Goal: Task Accomplishment & Management: Manage account settings

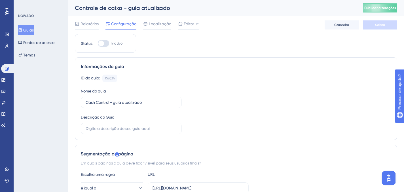
click at [33, 32] on font "Guias" at bounding box center [28, 30] width 10 height 7
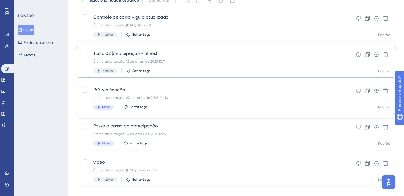
scroll to position [43, 0]
click at [179, 99] on div "Última atualização: 27 de atrás. de 2025 10h10" at bounding box center [213, 97] width 240 height 5
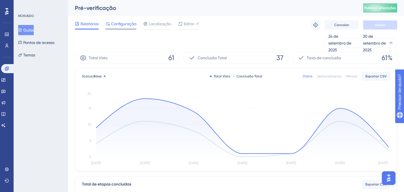
click at [131, 25] on font "Configuração" at bounding box center [123, 24] width 25 height 5
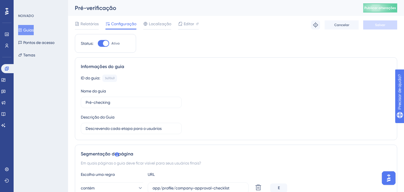
click at [34, 33] on font "Guias" at bounding box center [28, 30] width 10 height 7
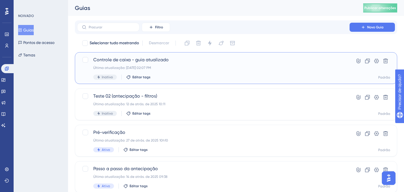
click at [85, 73] on div "Controle de caixa - guia atualizado Última atualização: [DATE] 02:07 PM Inativo…" at bounding box center [207, 67] width 251 height 23
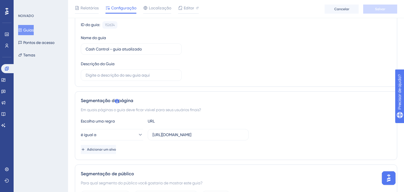
scroll to position [63, 0]
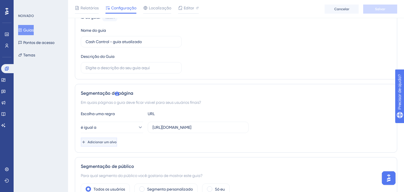
click at [117, 139] on button "Adicionar um alvo" at bounding box center [99, 141] width 36 height 9
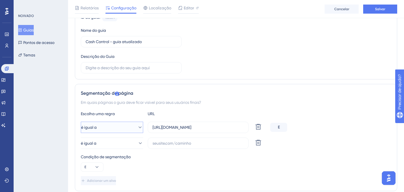
click at [125, 129] on button "é igual a" at bounding box center [112, 127] width 62 height 11
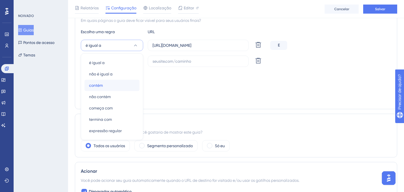
click at [122, 85] on div "contém contém" at bounding box center [112, 85] width 46 height 11
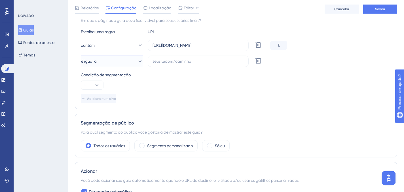
click at [122, 60] on button "é igual a" at bounding box center [112, 61] width 62 height 11
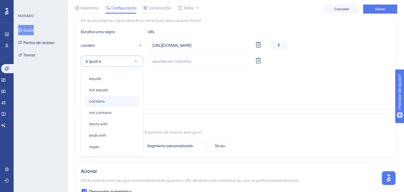
scroll to position [161, 0]
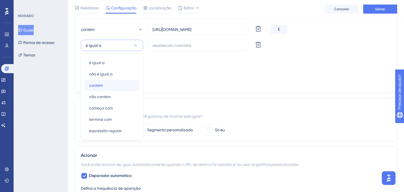
click at [111, 83] on div "contém contém" at bounding box center [112, 85] width 46 height 11
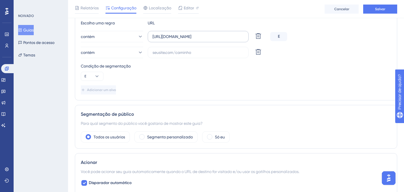
scroll to position [113, 0]
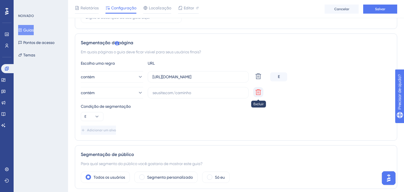
click at [261, 91] on icon at bounding box center [258, 92] width 7 height 7
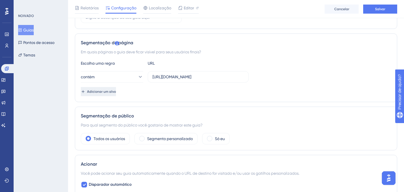
click at [116, 96] on button "Adicionar um alvo" at bounding box center [98, 91] width 35 height 9
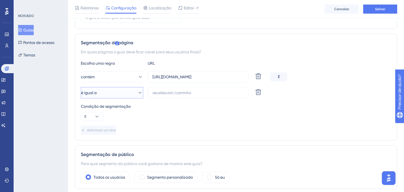
click at [123, 94] on button "é igual a" at bounding box center [112, 92] width 62 height 11
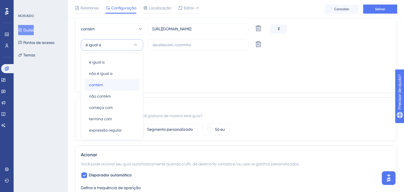
click at [118, 87] on div "contém contém" at bounding box center [112, 84] width 46 height 11
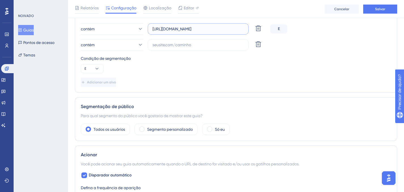
scroll to position [0, 0]
drag, startPoint x: 211, startPoint y: 28, endPoint x: 248, endPoint y: 32, distance: 37.7
click at [248, 32] on div "[URL][DOMAIN_NAME]" at bounding box center [198, 28] width 101 height 11
click at [223, 43] on input "text" at bounding box center [197, 45] width 91 height 6
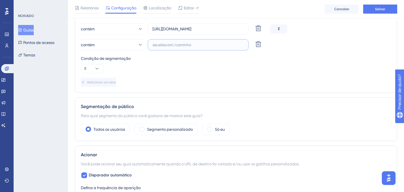
paste input "/app/seller/home"
type input "/app/seller/home"
click at [205, 61] on div "Condição de segmentação" at bounding box center [236, 58] width 310 height 7
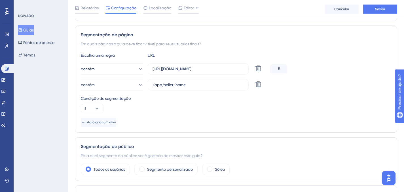
scroll to position [116, 0]
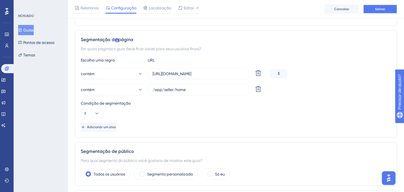
click at [376, 9] on font "Salvar" at bounding box center [380, 9] width 10 height 4
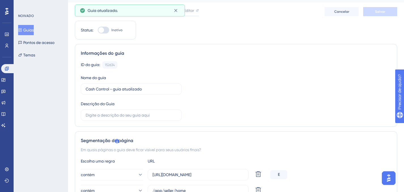
scroll to position [12, 0]
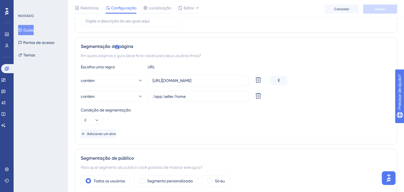
click at [260, 103] on div "Escolha uma regra URL contém [URL][DOMAIN_NAME] Excluir E contém /app/seller/ho…" at bounding box center [236, 100] width 310 height 75
click at [260, 98] on icon at bounding box center [258, 96] width 6 height 6
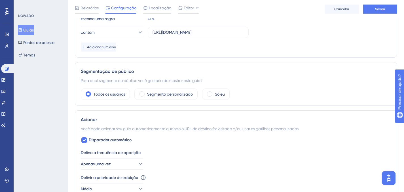
scroll to position [158, 0]
click at [186, 98] on div "Segmento personalizado" at bounding box center [165, 93] width 63 height 11
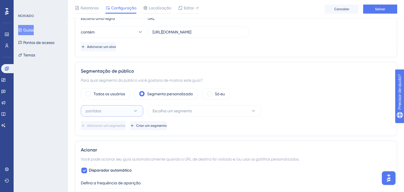
click at [130, 112] on button "partidas" at bounding box center [112, 110] width 62 height 11
click at [160, 109] on font "Escolha um segmento" at bounding box center [171, 111] width 39 height 5
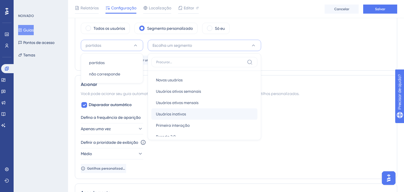
scroll to position [21, 0]
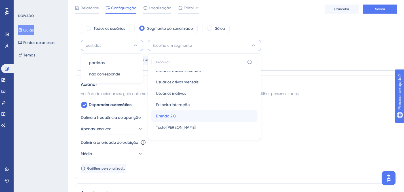
click at [185, 118] on div "Brenda 2.0 Brenda 2.0" at bounding box center [204, 115] width 97 height 11
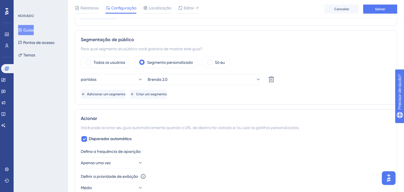
scroll to position [184, 0]
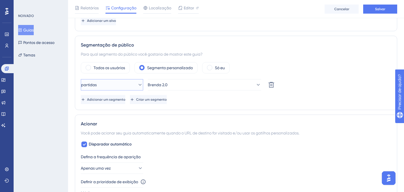
click at [137, 86] on icon at bounding box center [140, 85] width 6 height 6
click at [135, 86] on icon at bounding box center [136, 85] width 6 height 6
click at [137, 86] on icon at bounding box center [140, 85] width 6 height 6
click at [135, 86] on icon at bounding box center [136, 85] width 6 height 6
click at [162, 111] on div "Status: Inativo Informações do guia ID do guia: 152634 Cópia Nome do guia Cash …" at bounding box center [236, 142] width 322 height 580
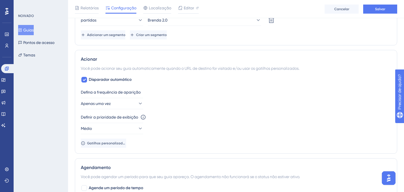
scroll to position [257, 0]
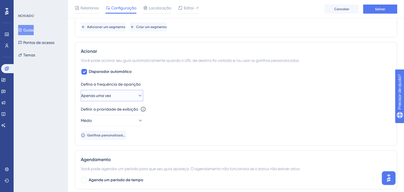
click at [125, 100] on button "Apenas uma vez" at bounding box center [112, 95] width 62 height 11
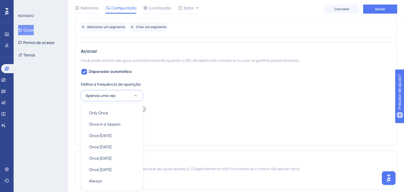
scroll to position [307, 0]
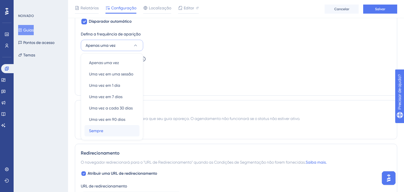
click at [119, 128] on div "Sempre Sempre" at bounding box center [112, 130] width 46 height 11
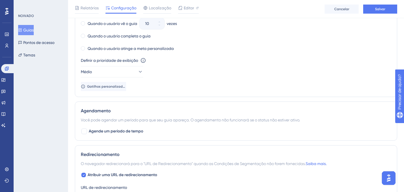
scroll to position [369, 0]
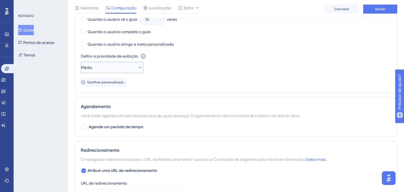
click at [130, 68] on button "Médio" at bounding box center [112, 67] width 62 height 11
click at [119, 118] on div "Mais alto Mais alto" at bounding box center [112, 118] width 46 height 11
click at [160, 79] on div "Defina a frequência de aparição Sempre Parar gatilho Nunca Quando o usuário vê …" at bounding box center [236, 28] width 310 height 118
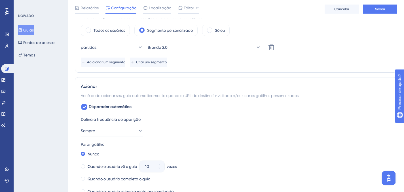
scroll to position [0, 0]
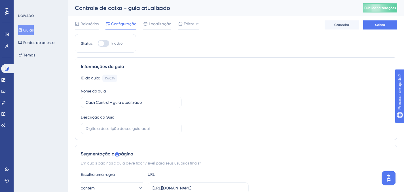
click at [104, 44] on div at bounding box center [103, 43] width 11 height 7
click at [98, 44] on input "Inativo" at bounding box center [97, 43] width 0 height 0
checkbox input "true"
click at [366, 30] on div "Relatórios Configuração Localização Editor [PERSON_NAME]" at bounding box center [236, 25] width 322 height 18
click at [372, 27] on button "Salvar" at bounding box center [380, 24] width 34 height 9
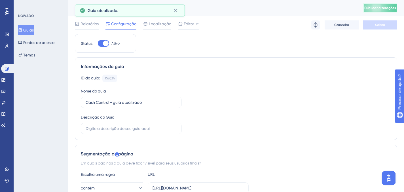
click at [378, 6] on font "Publicar alterações" at bounding box center [380, 8] width 32 height 4
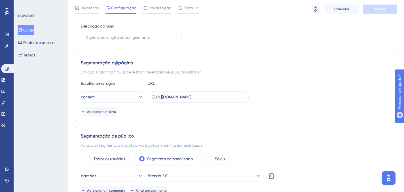
scroll to position [101, 0]
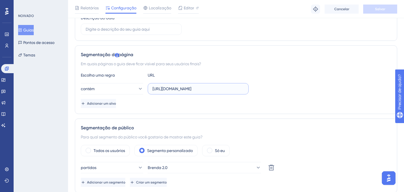
drag, startPoint x: 211, startPoint y: 90, endPoint x: 154, endPoint y: 88, distance: 57.3
click at [154, 88] on input "[URL][DOMAIN_NAME]" at bounding box center [197, 89] width 91 height 6
click at [154, 105] on div "Adicionar um alvo" at bounding box center [236, 103] width 310 height 9
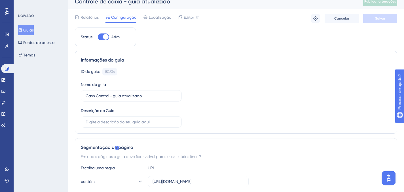
scroll to position [3, 0]
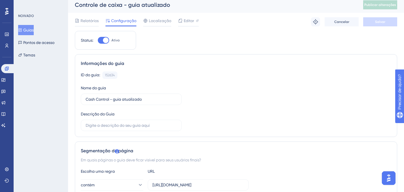
click at [168, 16] on div "Relatórios Configuração Localização Editor Solucionar problemas Cancelar Salvar" at bounding box center [236, 22] width 322 height 18
click at [166, 18] on span "Localização" at bounding box center [160, 20] width 22 height 7
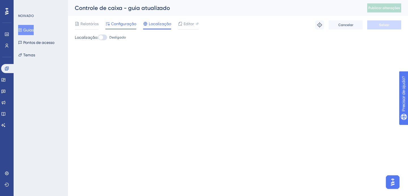
click at [122, 24] on font "Configuração" at bounding box center [123, 24] width 25 height 5
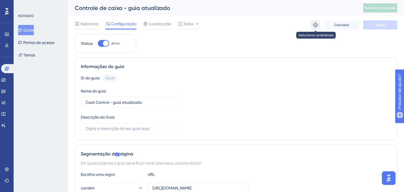
click at [316, 26] on icon at bounding box center [316, 25] width 6 height 6
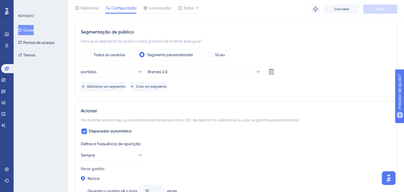
scroll to position [189, 0]
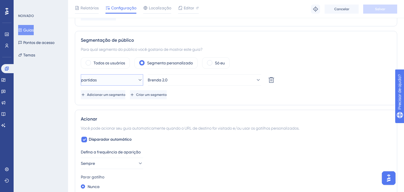
click at [130, 83] on button "partidas" at bounding box center [112, 79] width 62 height 11
click at [168, 77] on span "Brenda 2.0" at bounding box center [158, 80] width 20 height 7
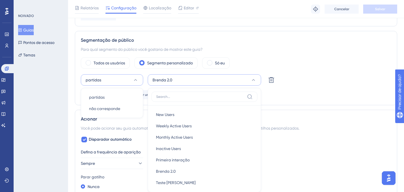
scroll to position [233, 0]
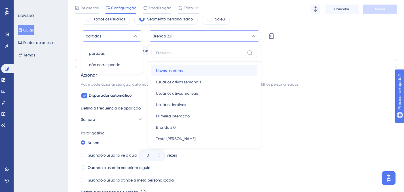
click at [183, 71] on font "Novos usuários" at bounding box center [169, 70] width 27 height 5
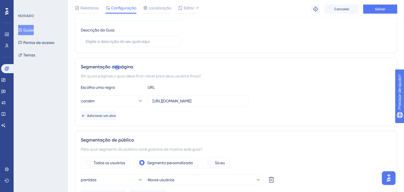
scroll to position [103, 0]
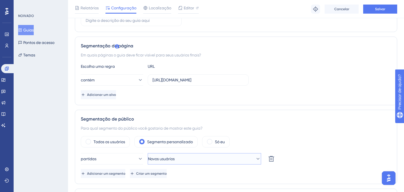
click at [199, 159] on button "Novos usuários" at bounding box center [204, 158] width 113 height 11
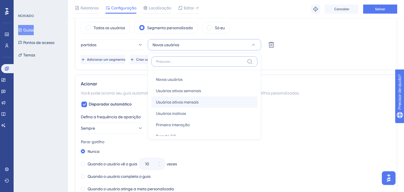
scroll to position [21, 0]
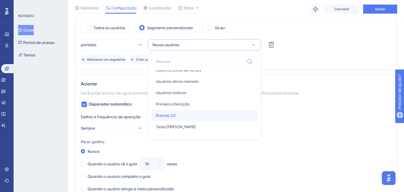
click at [203, 118] on div "Brenda 2.0 Brenda 2.0" at bounding box center [204, 115] width 97 height 11
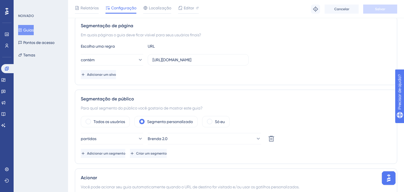
scroll to position [127, 0]
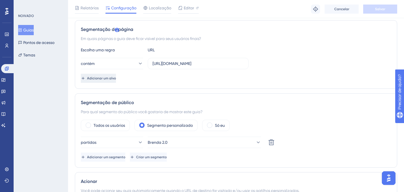
click at [109, 78] on font "Adicionar um alvo" at bounding box center [101, 78] width 29 height 4
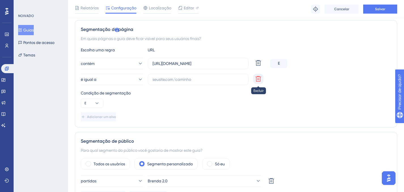
click at [257, 79] on icon at bounding box center [258, 79] width 6 height 6
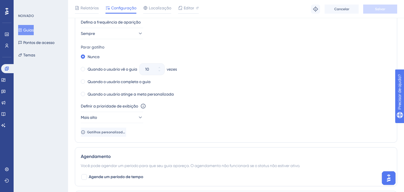
scroll to position [321, 0]
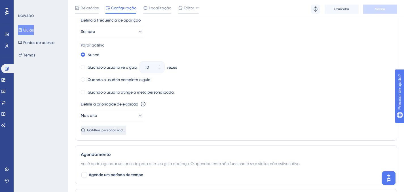
click at [113, 130] on font "Gatilhos personalizados" at bounding box center [106, 130] width 39 height 4
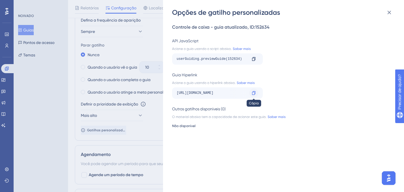
click at [255, 92] on icon at bounding box center [253, 93] width 3 height 4
click at [257, 96] on div at bounding box center [253, 92] width 9 height 9
click at [152, 18] on div "Opções de gatilho personalizadas Controle de caixa - guia atualizado , ID: 1526…" at bounding box center [202, 96] width 404 height 192
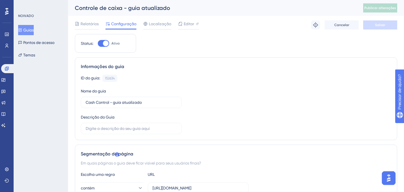
scroll to position [185, 0]
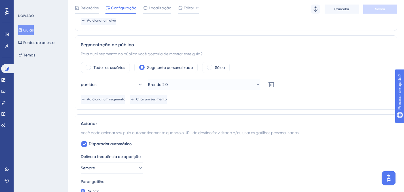
click at [168, 85] on font "Brenda 2.0" at bounding box center [158, 84] width 20 height 5
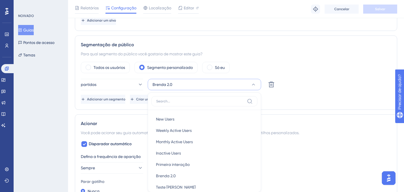
scroll to position [231, 0]
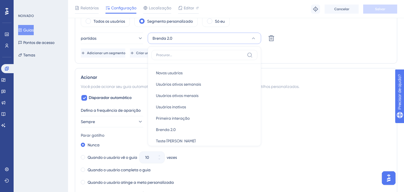
click at [126, 73] on div "Acionar Você pode acionar seu guia automaticamente quando o URL de destino for …" at bounding box center [236, 149] width 322 height 163
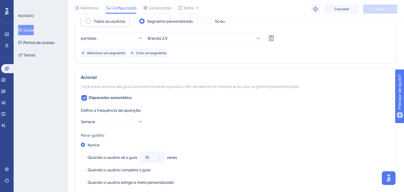
click at [113, 24] on label "Todos os usuários" at bounding box center [109, 21] width 31 height 7
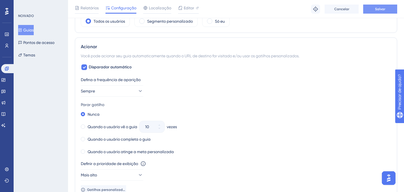
click at [378, 9] on font "Salvar" at bounding box center [380, 9] width 10 height 4
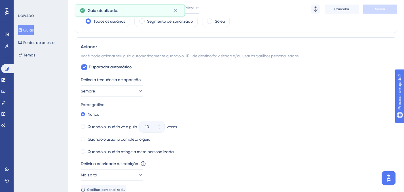
scroll to position [0, 0]
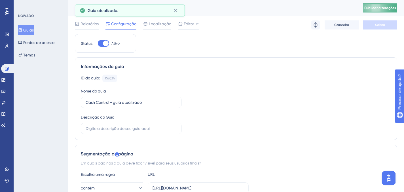
click at [374, 7] on font "Publicar alterações" at bounding box center [380, 8] width 32 height 4
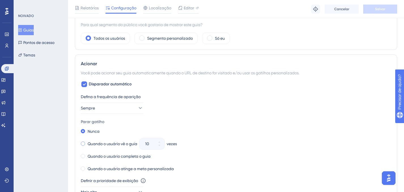
scroll to position [272, 0]
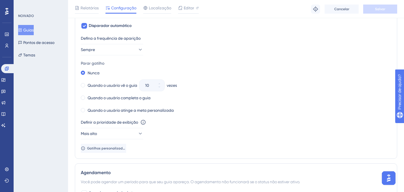
click at [122, 141] on div "Defina a frequência de aparição Sempre Parar gatilho Nunca Quando o usuário vê …" at bounding box center [236, 94] width 310 height 118
click at [122, 148] on font "Gatilhos personalizados" at bounding box center [106, 148] width 39 height 4
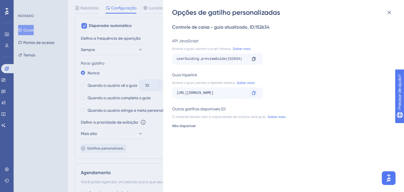
click at [253, 93] on icon at bounding box center [253, 93] width 5 height 5
click at [134, 20] on div "Opções de gatilho personalizadas Controle de caixa - guia atualizado , ID: 1526…" at bounding box center [202, 96] width 404 height 192
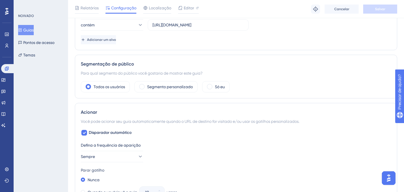
scroll to position [75, 0]
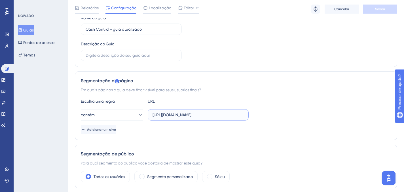
click at [203, 112] on input "[URL][DOMAIN_NAME]" at bounding box center [197, 115] width 91 height 6
drag, startPoint x: 214, startPoint y: 113, endPoint x: 136, endPoint y: 108, distance: 78.1
click at [136, 108] on div "Escolha uma regra URL contém [URL][DOMAIN_NAME] Adicionar um alvo" at bounding box center [236, 116] width 310 height 36
type input "/app/seller/home"
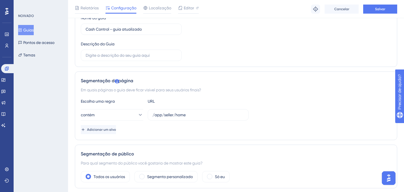
click at [166, 128] on div "Adicionar um alvo" at bounding box center [236, 129] width 310 height 9
click at [116, 133] on button "Adicionar um alvo" at bounding box center [98, 129] width 35 height 9
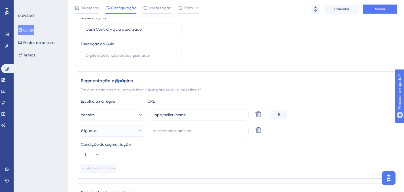
click at [113, 130] on button "é igual a" at bounding box center [112, 130] width 62 height 11
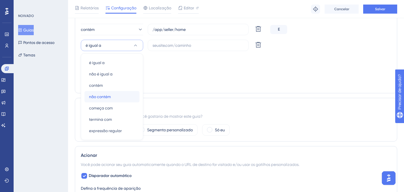
click at [115, 95] on div "não contém não contém" at bounding box center [112, 96] width 46 height 11
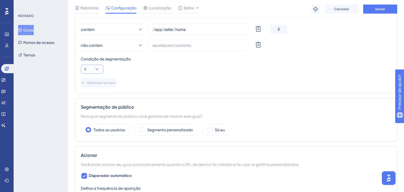
click at [99, 71] on icon at bounding box center [97, 69] width 6 height 6
click at [128, 62] on div "Condição de segmentação" at bounding box center [236, 59] width 310 height 7
click at [122, 71] on div "Condição de segmentação E" at bounding box center [236, 65] width 310 height 18
click at [163, 43] on input "text" at bounding box center [197, 45] width 91 height 6
click at [183, 45] on input "text" at bounding box center [197, 45] width 91 height 6
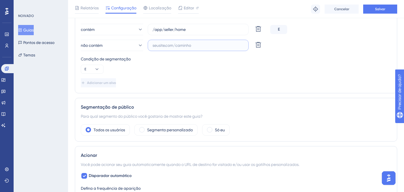
paste input "[DOMAIN_NAME]"
type input "[DOMAIN_NAME]"
click at [116, 80] on button "Adicionar um alvo" at bounding box center [98, 82] width 35 height 9
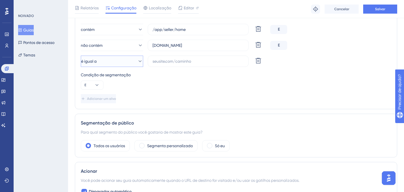
click at [115, 62] on button "é igual a" at bounding box center [112, 61] width 62 height 11
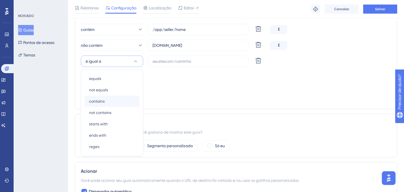
scroll to position [177, 0]
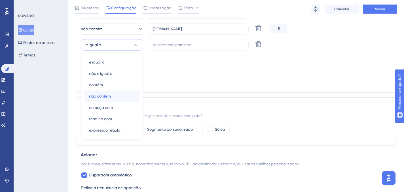
click at [116, 96] on div "não contém não contém" at bounding box center [112, 95] width 46 height 11
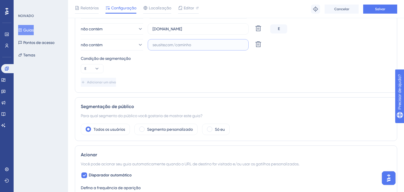
click at [167, 43] on input "text" at bounding box center [197, 45] width 91 height 6
paste input "[DOMAIN_NAME]"
type input "[DOMAIN_NAME]"
click at [170, 79] on div "Adicionar um alvo" at bounding box center [236, 82] width 310 height 9
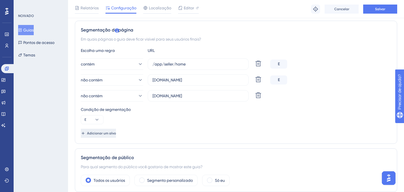
scroll to position [128, 0]
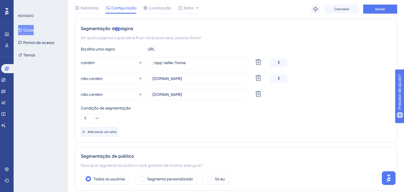
click at [108, 133] on font "Adicionar um alvo" at bounding box center [102, 132] width 29 height 4
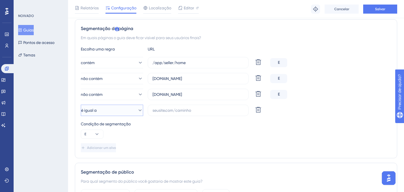
click at [107, 113] on button "é igual a" at bounding box center [112, 110] width 62 height 11
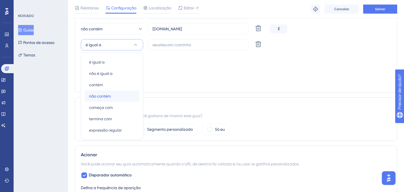
click at [115, 97] on div "não contém não contém" at bounding box center [112, 95] width 46 height 11
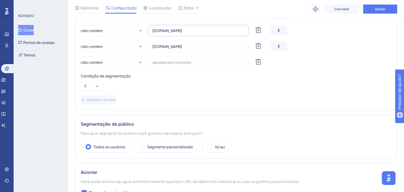
scroll to position [128, 0]
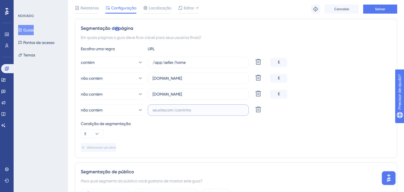
click at [203, 111] on input "text" at bounding box center [197, 110] width 91 height 6
click at [201, 110] on input "text" at bounding box center [197, 110] width 91 height 6
paste input "beesbank"
type input "beesbank"
click at [195, 129] on div "Condição de segmentação E" at bounding box center [236, 129] width 310 height 18
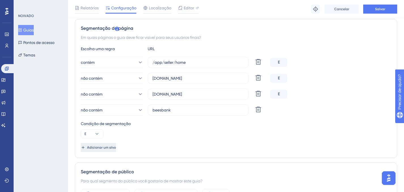
click at [116, 144] on button "Adicionar um alvo" at bounding box center [98, 147] width 35 height 9
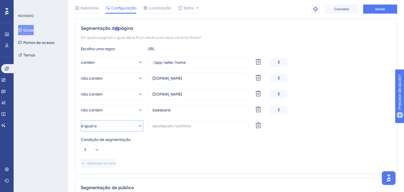
click at [123, 128] on button "é igual a" at bounding box center [112, 125] width 62 height 11
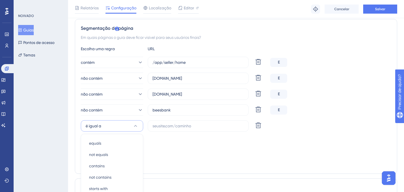
scroll to position [209, 0]
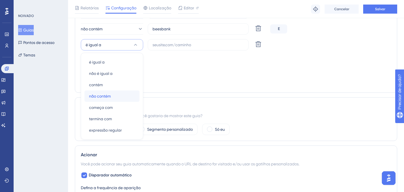
click at [114, 96] on div "não contém não contém" at bounding box center [112, 95] width 46 height 11
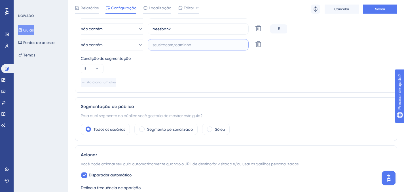
drag, startPoint x: 191, startPoint y: 42, endPoint x: 196, endPoint y: 55, distance: 13.8
click at [191, 42] on input "text" at bounding box center [197, 45] width 91 height 6
click at [162, 41] on label at bounding box center [198, 44] width 101 height 11
click at [162, 42] on input "text" at bounding box center [197, 45] width 91 height 6
paste input "[DOMAIN_NAME]/"
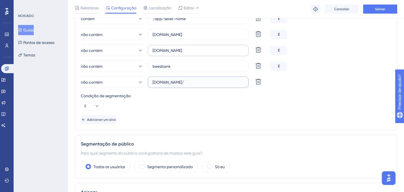
scroll to position [129, 0]
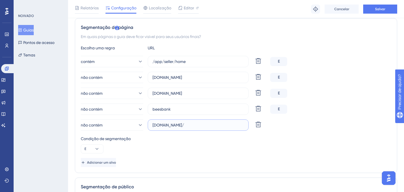
type input "[DOMAIN_NAME]/"
click at [181, 145] on div "Condição de segmentação E" at bounding box center [236, 144] width 310 height 18
click at [109, 164] on font "Adicionar um alvo" at bounding box center [102, 162] width 29 height 4
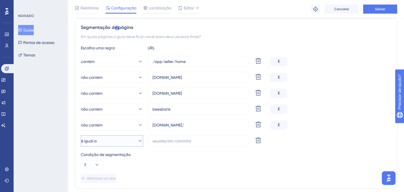
click at [97, 141] on font "é igual a" at bounding box center [89, 141] width 16 height 5
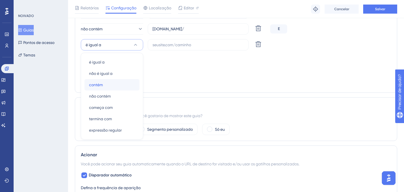
click at [119, 83] on div "contém contém" at bounding box center [112, 84] width 46 height 11
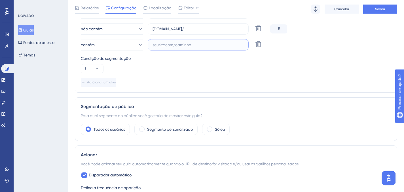
click at [167, 46] on input "text" at bounding box center [197, 45] width 91 height 6
paste input "[DOMAIN_NAME]"
click at [190, 75] on div "Escolha uma regra URL contém /app/seller/home Excluir E não contém [DOMAIN_NAME…" at bounding box center [236, 17] width 310 height 138
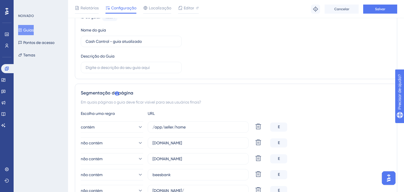
scroll to position [113, 0]
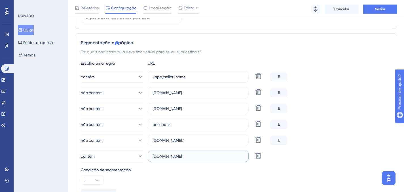
drag, startPoint x: 160, startPoint y: 157, endPoint x: 148, endPoint y: 156, distance: 12.2
click at [148, 156] on label "[DOMAIN_NAME]" at bounding box center [198, 155] width 101 height 11
type input "[DOMAIN_NAME]"
click at [171, 170] on div "Condição de segmentação" at bounding box center [236, 169] width 310 height 7
click at [388, 12] on button "Salvar" at bounding box center [380, 9] width 34 height 9
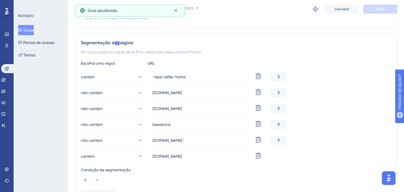
scroll to position [0, 0]
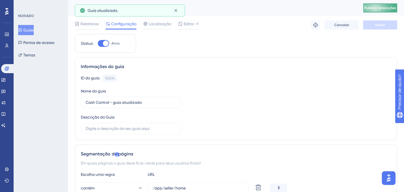
click at [368, 12] on div "Publicar alterações" at bounding box center [380, 7] width 34 height 9
click at [370, 11] on button "Publicar alterações" at bounding box center [380, 7] width 34 height 9
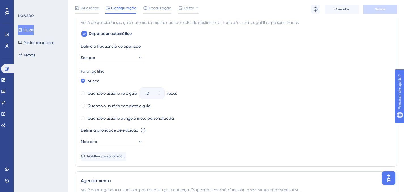
scroll to position [398, 0]
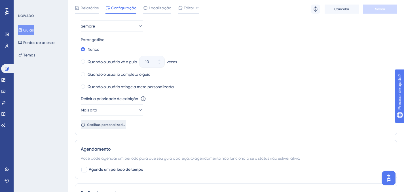
click at [109, 126] on font "Gatilhos personalizados" at bounding box center [106, 125] width 39 height 4
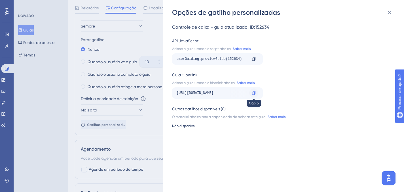
click at [255, 94] on icon at bounding box center [253, 93] width 3 height 4
click at [254, 94] on icon at bounding box center [253, 93] width 5 height 5
click at [257, 92] on div at bounding box center [253, 92] width 9 height 9
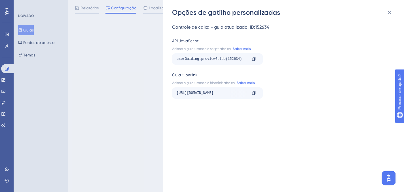
scroll to position [0, 0]
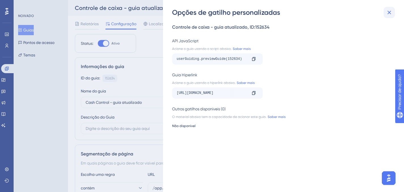
click at [392, 12] on icon at bounding box center [389, 12] width 7 height 7
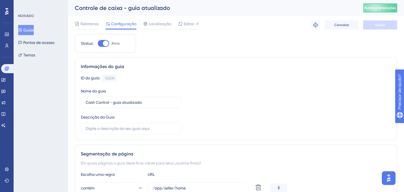
click at [377, 14] on div "Controle de caixa - guia atualizado Publicar alterações" at bounding box center [236, 8] width 336 height 16
click at [377, 10] on button "Publicar alterações" at bounding box center [380, 7] width 34 height 9
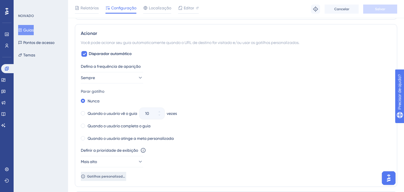
scroll to position [387, 0]
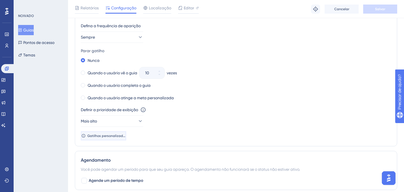
click at [111, 137] on font "Gatilhos personalizados" at bounding box center [106, 136] width 39 height 4
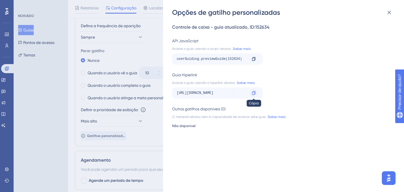
click at [254, 89] on div at bounding box center [253, 92] width 9 height 9
click at [254, 93] on icon at bounding box center [253, 93] width 5 height 5
click at [388, 14] on icon at bounding box center [389, 12] width 7 height 7
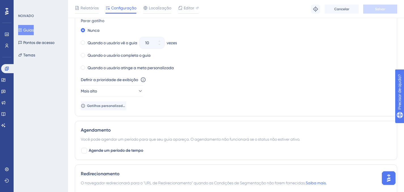
scroll to position [0, 0]
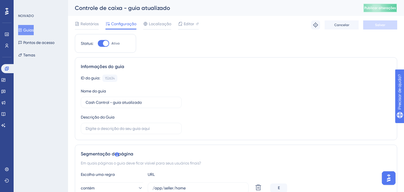
click at [370, 10] on font "Publicar alterações" at bounding box center [380, 8] width 32 height 4
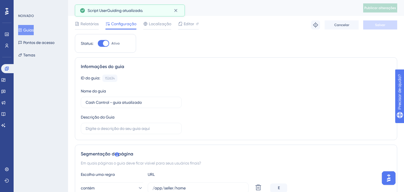
click at [201, 101] on div "ID do guia: 152634 Cópia Nome do guia Cash Control - guia atualizado Descrição …" at bounding box center [236, 105] width 310 height 60
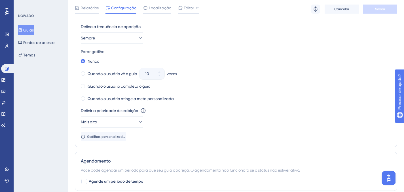
scroll to position [416, 0]
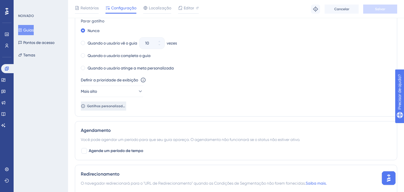
click at [113, 108] on span "Gatilhos personalizados" at bounding box center [106, 106] width 39 height 5
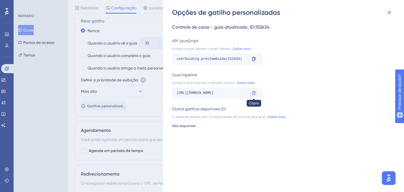
click at [254, 94] on icon at bounding box center [253, 93] width 5 height 5
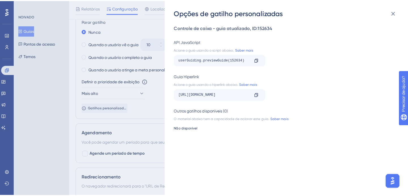
scroll to position [0, 0]
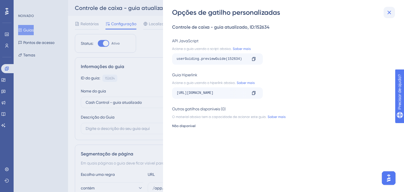
click at [391, 13] on icon at bounding box center [389, 12] width 7 height 7
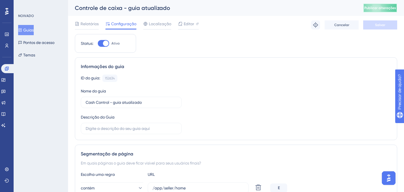
click at [388, 7] on font "Publicar alterações" at bounding box center [380, 8] width 32 height 4
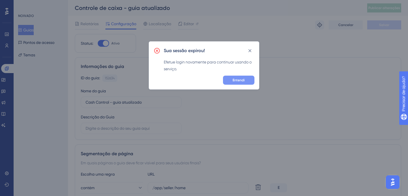
click at [249, 78] on button "Entendi" at bounding box center [238, 80] width 31 height 9
